Goal: Task Accomplishment & Management: Manage account settings

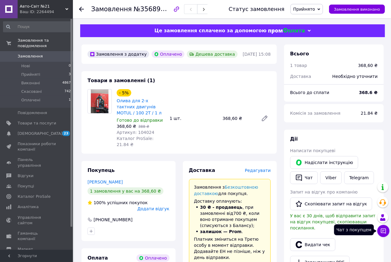
click at [382, 230] on icon at bounding box center [384, 231] width 6 height 6
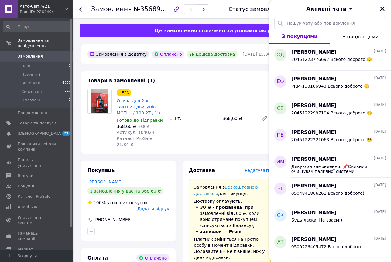
click at [385, 9] on icon "Закрити" at bounding box center [382, 8] width 5 height 5
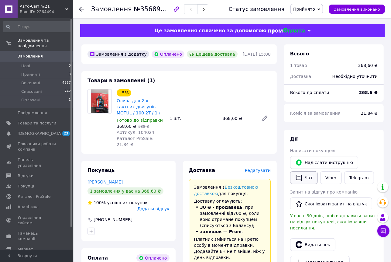
click at [310, 184] on button "Чат" at bounding box center [304, 177] width 28 height 13
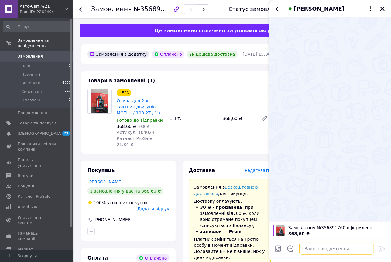
click at [321, 247] on textarea at bounding box center [336, 248] width 75 height 12
paste textarea "Дякую за замовлення: 📌Олива для 2-х тактних двигунів MOTUL / 100 2T / 1 л Сього…"
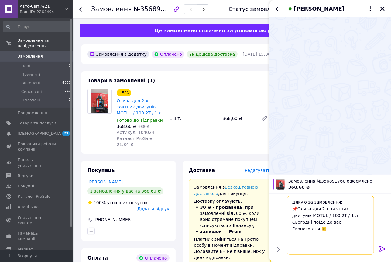
type textarea "Дякую за замовлення: 📌Олива для 2-х тактних двигунів MOTUL / 100 2T / 1 л Сього…"
click at [382, 246] on icon at bounding box center [382, 248] width 7 height 7
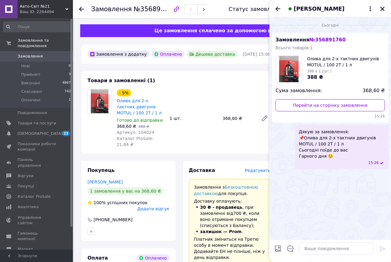
click at [237, 93] on div "Товари в замовленні (1) - 5% Олива для 2-х тактних двигунів MOTUL / 100 2T / 1 …" at bounding box center [178, 112] width 195 height 82
click at [382, 9] on icon "Закрити" at bounding box center [382, 8] width 5 height 5
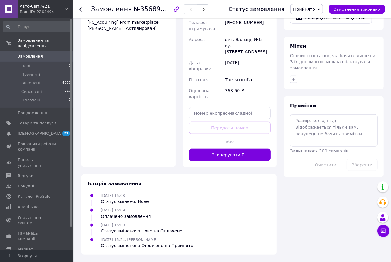
scroll to position [442, 0]
click at [221, 149] on button "Згенерувати ЕН" at bounding box center [230, 155] width 82 height 12
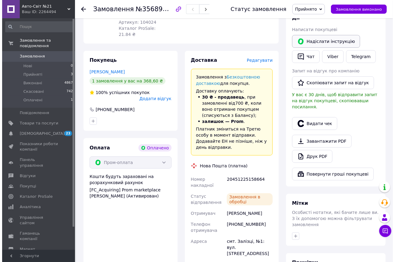
scroll to position [110, 0]
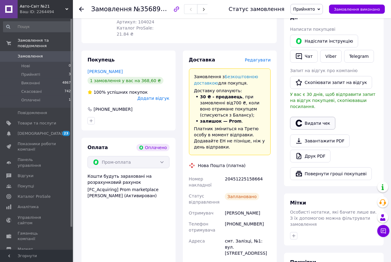
click at [316, 130] on button "Видати чек" at bounding box center [312, 123] width 45 height 13
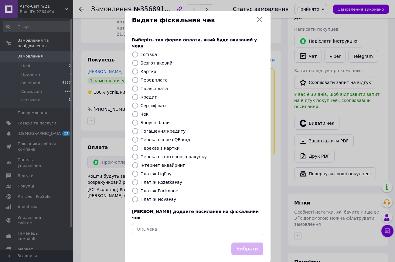
click at [132, 168] on input "Інтернет еквайринг" at bounding box center [135, 165] width 6 height 6
radio input "true"
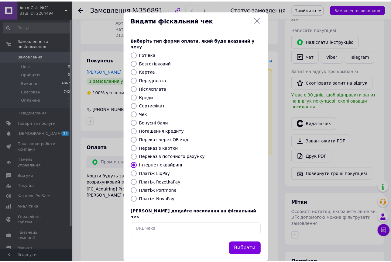
scroll to position [61, 0]
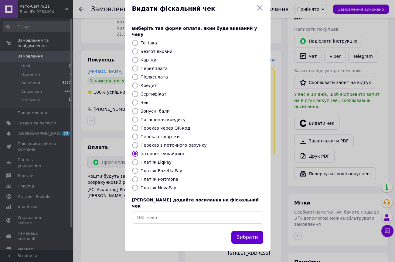
click at [246, 234] on button "Вибрати" at bounding box center [248, 237] width 32 height 13
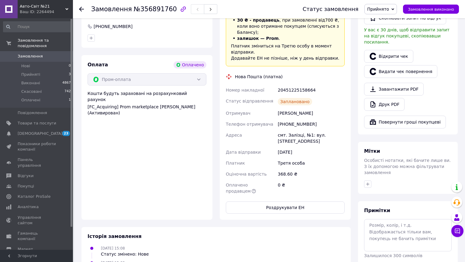
scroll to position [64, 0]
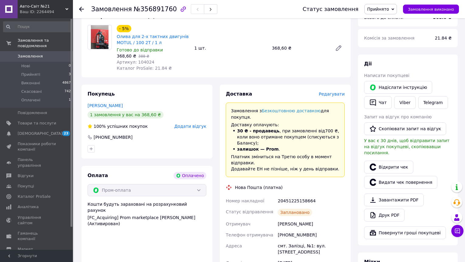
click at [79, 9] on icon at bounding box center [81, 9] width 5 height 5
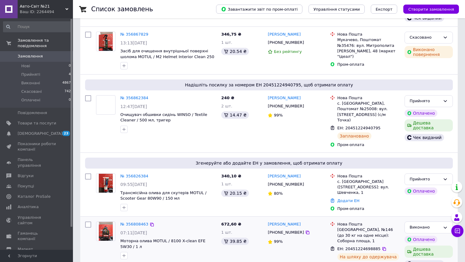
scroll to position [221, 0]
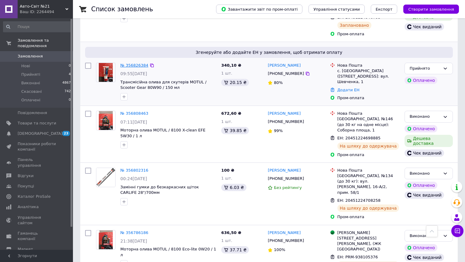
click at [130, 67] on link "№ 356826384" at bounding box center [134, 65] width 28 height 5
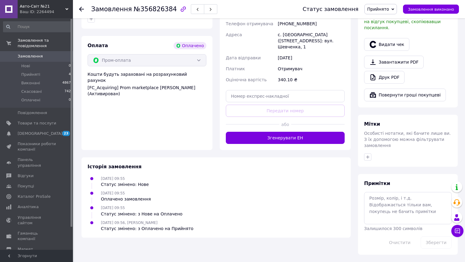
scroll to position [271, 0]
click at [282, 136] on button "Згенерувати ЕН" at bounding box center [285, 138] width 119 height 12
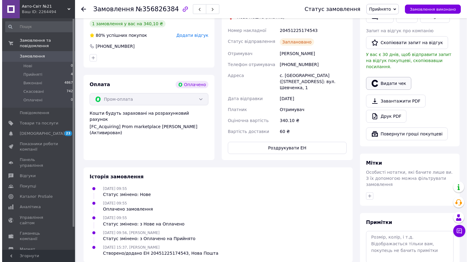
scroll to position [161, 0]
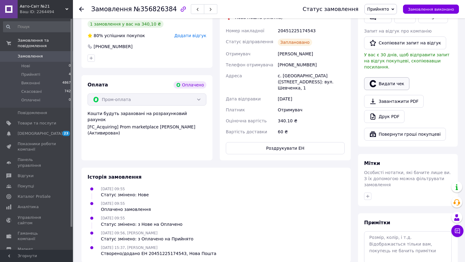
click at [395, 90] on button "Видати чек" at bounding box center [386, 83] width 45 height 13
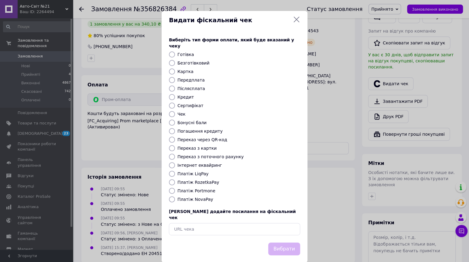
click at [173, 168] on input "Інтернет еквайринг" at bounding box center [172, 165] width 6 height 6
radio input "true"
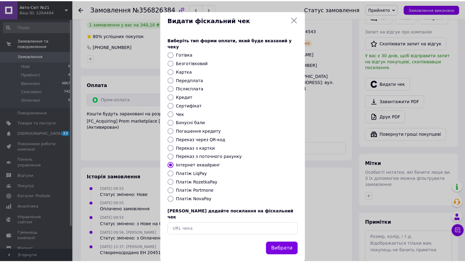
scroll to position [61, 0]
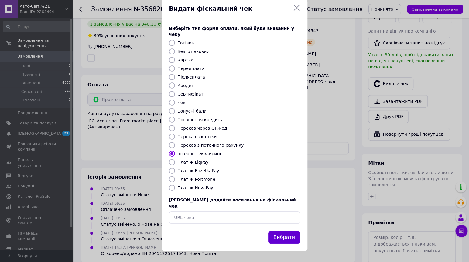
click at [280, 237] on button "Вибрати" at bounding box center [284, 237] width 32 height 13
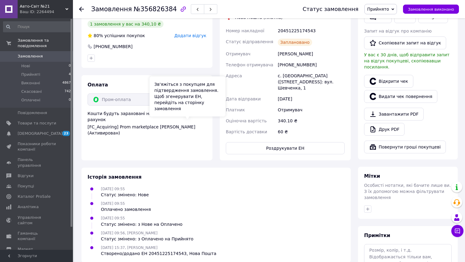
drag, startPoint x: 168, startPoint y: 119, endPoint x: 179, endPoint y: 91, distance: 30.4
click at [180, 91] on div "Зв'яжіться з покупцем для підтвердження замовлення. Щоб згенерувати ЕН, перейді…" at bounding box center [188, 96] width 76 height 40
click at [179, 91] on div "Зв'яжіться з покупцем для підтвердження замовлення. Щоб згенерувати ЕН, перейді…" at bounding box center [188, 96] width 76 height 40
click at [136, 68] on div "Покупець [PERSON_NAME] 1 замовлення у вас на 340,10 ₴ 80% успішних покупок Дода…" at bounding box center [146, 31] width 131 height 74
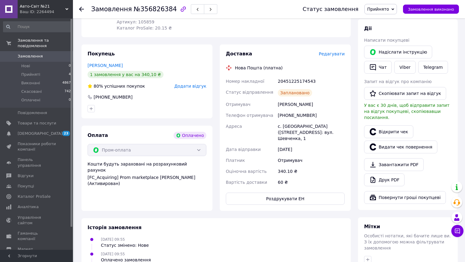
scroll to position [0, 0]
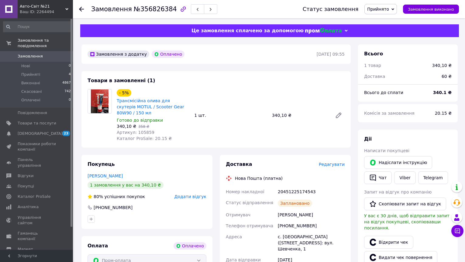
click at [78, 11] on div "Замовлення №356826384 Статус замовлення Прийнято Виконано Скасовано Оплачено За…" at bounding box center [269, 9] width 392 height 18
click at [80, 9] on use at bounding box center [81, 9] width 5 height 5
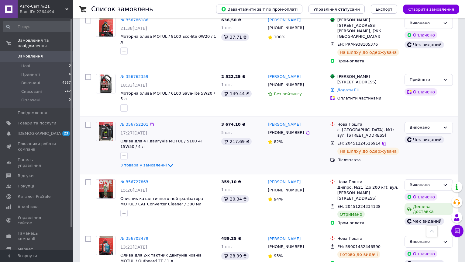
scroll to position [553, 0]
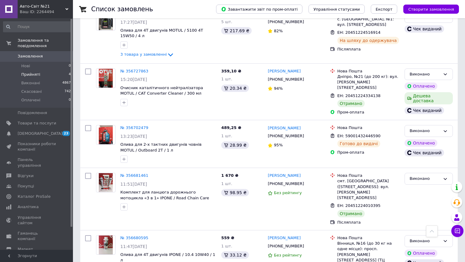
click at [33, 77] on span "Прийняті" at bounding box center [30, 74] width 19 height 5
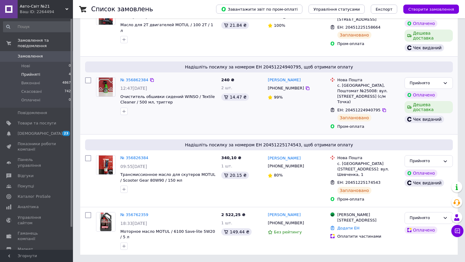
scroll to position [122, 0]
click at [35, 126] on span "Товари та послуги" at bounding box center [37, 122] width 39 height 5
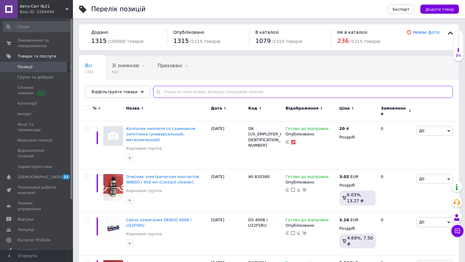
click at [212, 98] on input "text" at bounding box center [303, 92] width 300 height 12
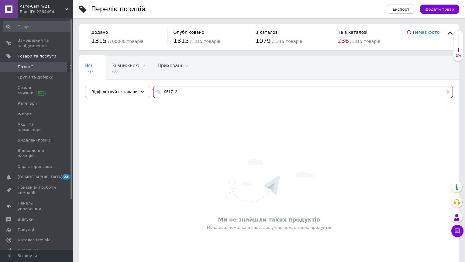
drag, startPoint x: 182, startPoint y: 96, endPoint x: 156, endPoint y: 95, distance: 26.2
click at [156, 95] on div "951712" at bounding box center [303, 92] width 300 height 12
type input "951712"
